Goal: Information Seeking & Learning: Find contact information

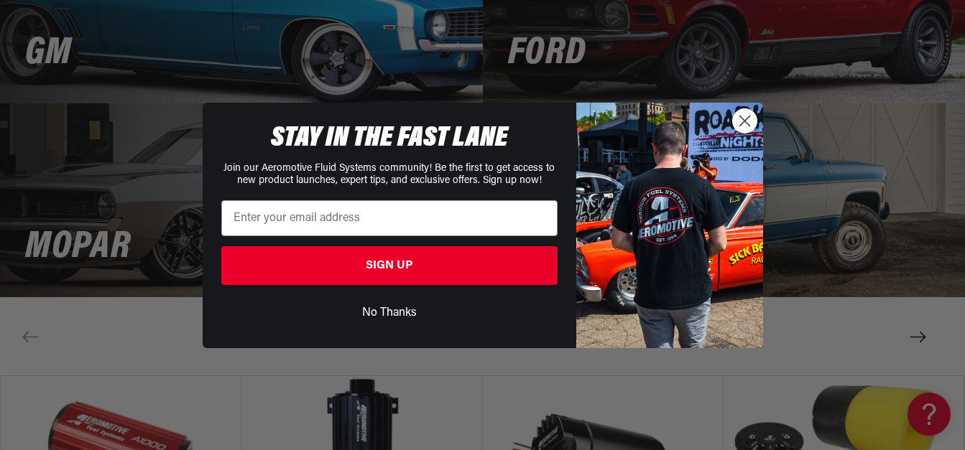
scroll to position [2944, 0]
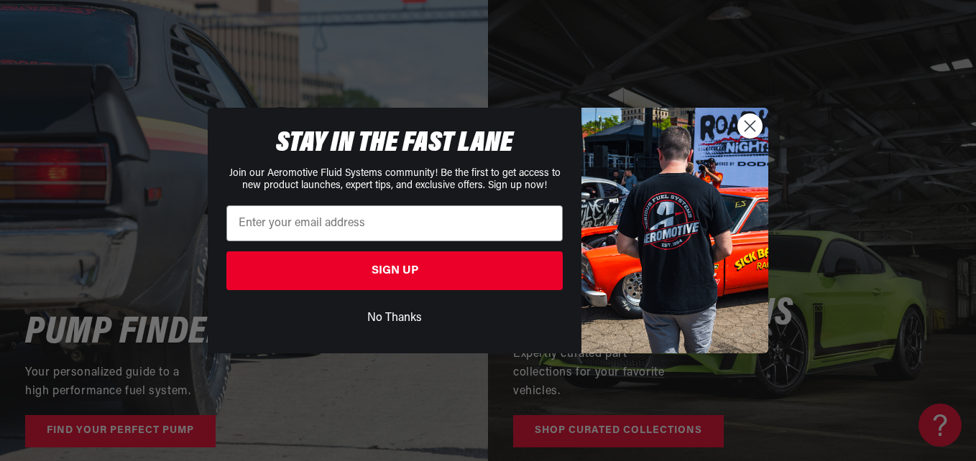
drag, startPoint x: 971, startPoint y: 34, endPoint x: 975, endPoint y: 373, distance: 338.4
click at [372, 315] on button "No Thanks" at bounding box center [394, 318] width 336 height 27
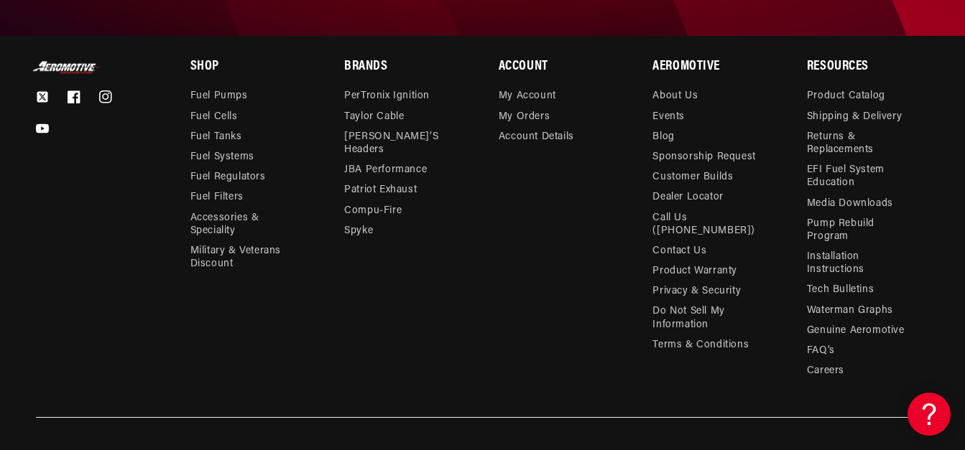
scroll to position [4955, 0]
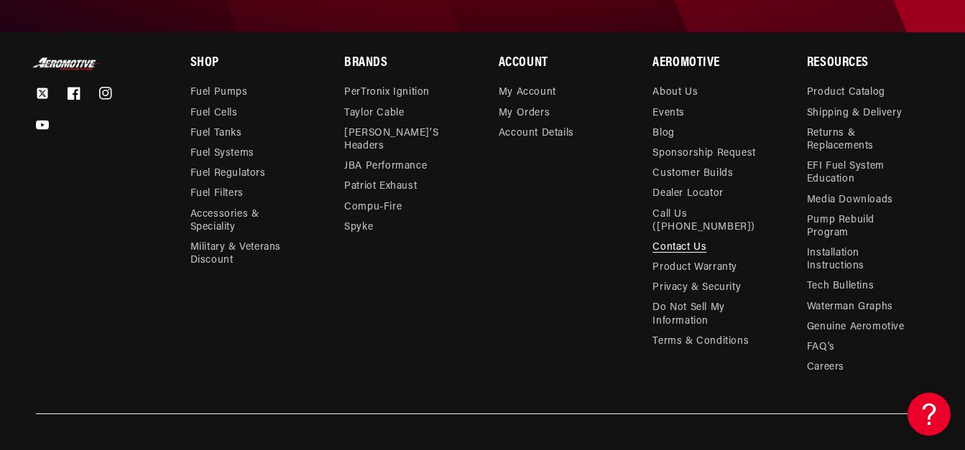
click at [669, 253] on link "Contact Us" at bounding box center [679, 248] width 54 height 20
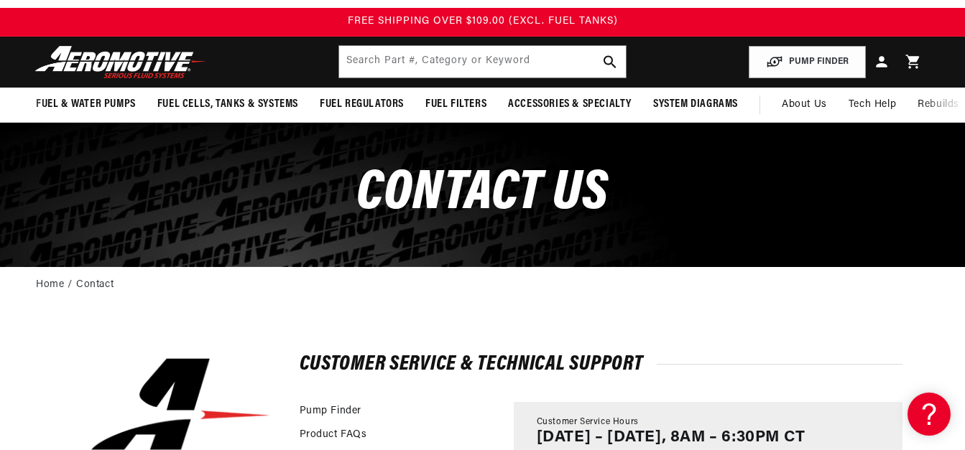
click at [83, 325] on main "CONTACt us Home Contact Mailing Address: 10955 Mill Creek Road Lenexa, KS 66219…" at bounding box center [482, 405] width 965 height 564
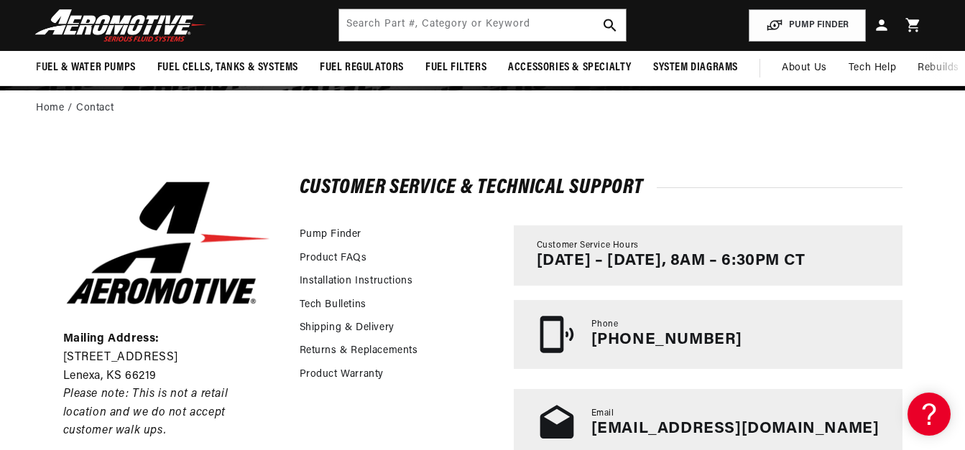
scroll to position [201, 0]
